Goal: Navigation & Orientation: Find specific page/section

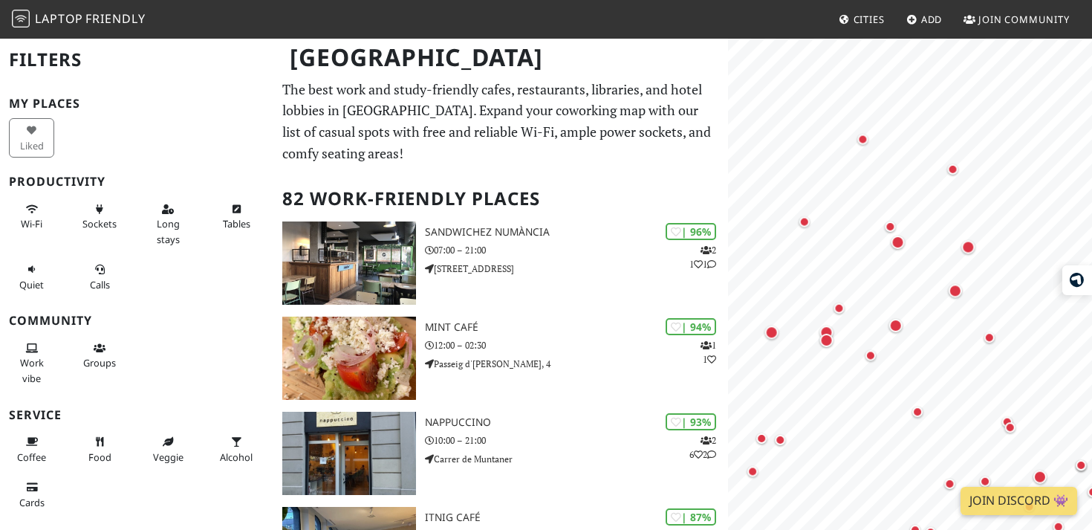
click at [924, 529] on html "Laptop Friendly Cities Add Join Community Barcelona Filters My Places Liked Pro…" at bounding box center [546, 265] width 1092 height 530
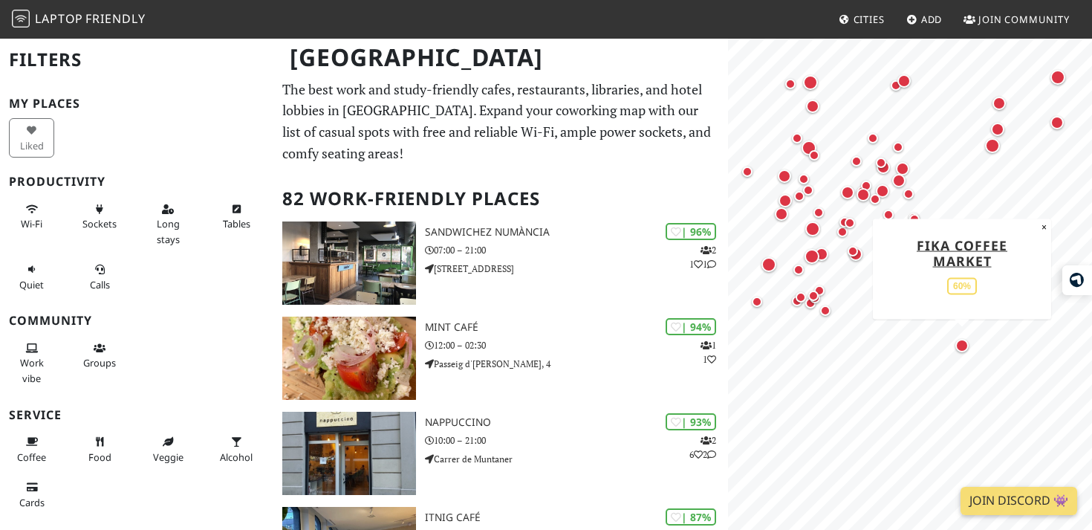
click at [961, 339] on div "Map marker" at bounding box center [961, 345] width 13 height 13
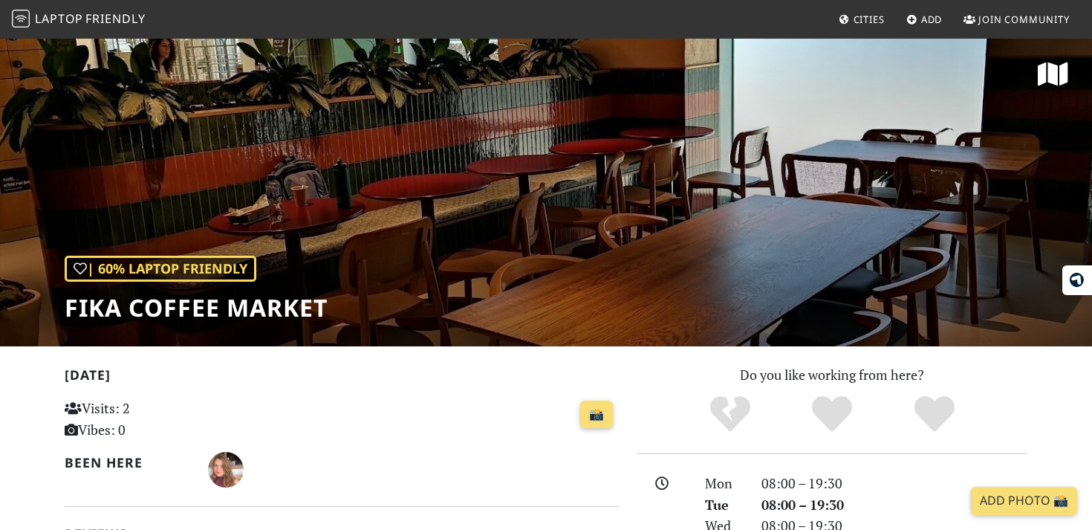
click at [558, 141] on div "| 60% Laptop Friendly FIKA COFFEE MARKET" at bounding box center [546, 191] width 1092 height 309
click at [170, 308] on h1 "FIKA COFFEE MARKET" at bounding box center [196, 307] width 263 height 28
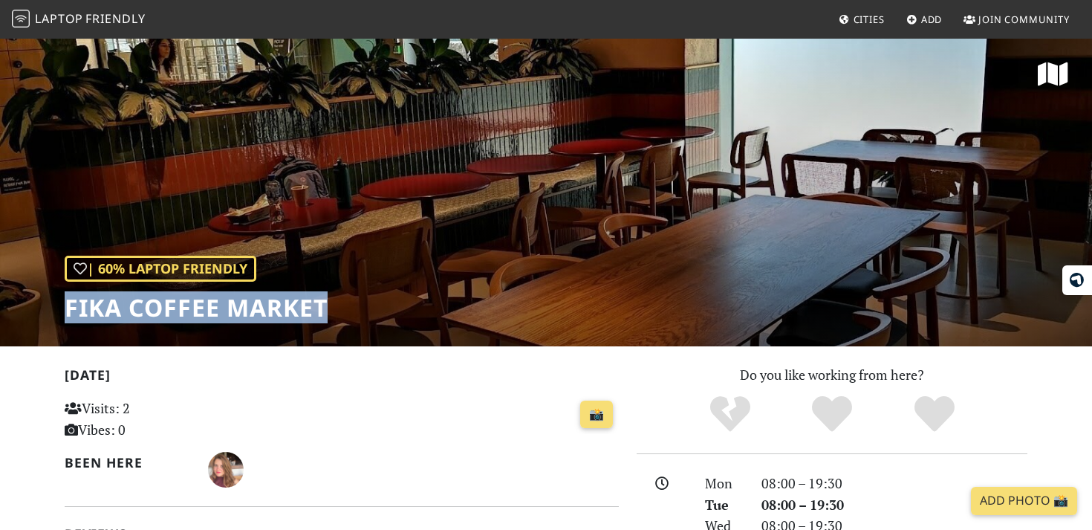
click at [170, 308] on h1 "FIKA COFFEE MARKET" at bounding box center [196, 307] width 263 height 28
copy div "FIKA COFFEE MARKET"
